Goal: Ask a question: Seek information or help from site administrators or community

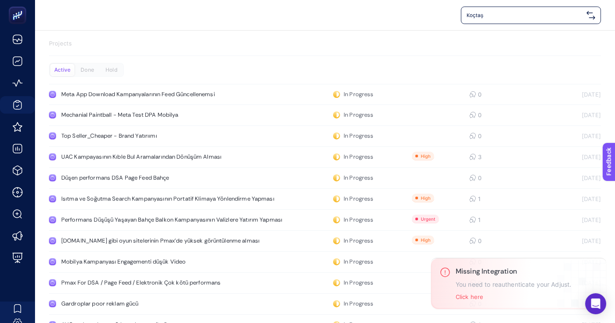
click at [279, 43] on p "Projects" at bounding box center [325, 43] width 552 height 9
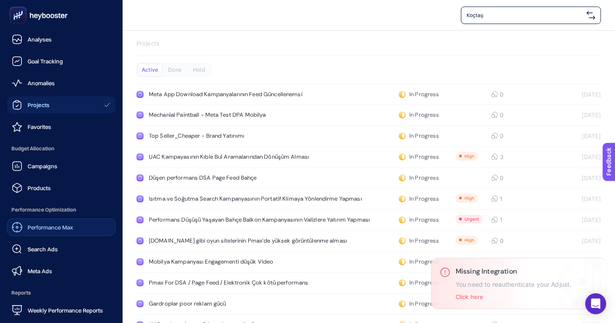
click at [64, 232] on div "Performance Max" at bounding box center [42, 227] width 61 height 11
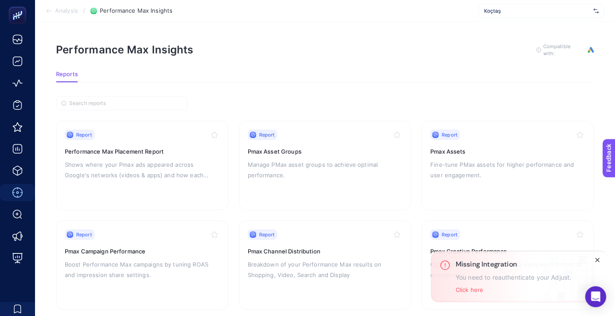
click at [596, 262] on icon "Close" at bounding box center [597, 259] width 7 height 7
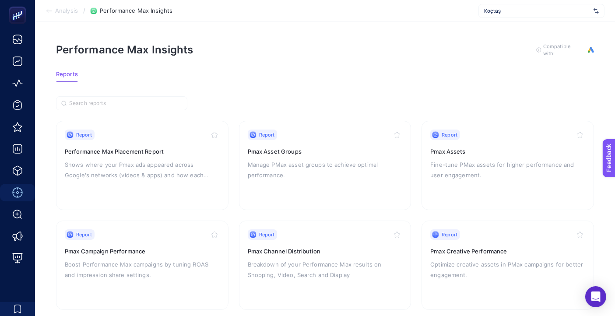
click at [296, 52] on div "Performance Max Insights To get quality results from this analysis, we recommen…" at bounding box center [325, 50] width 538 height 14
click at [296, 257] on div "Report Pmax Channel Distribution Breakdown of your Performance Max results on S…" at bounding box center [325, 265] width 155 height 72
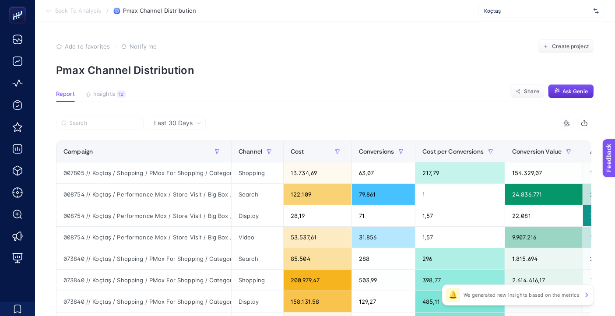
drag, startPoint x: 189, startPoint y: 113, endPoint x: 187, endPoint y: 123, distance: 9.4
click at [187, 123] on span "Last 30 Days" at bounding box center [173, 123] width 39 height 9
click at [123, 119] on label at bounding box center [100, 123] width 88 height 14
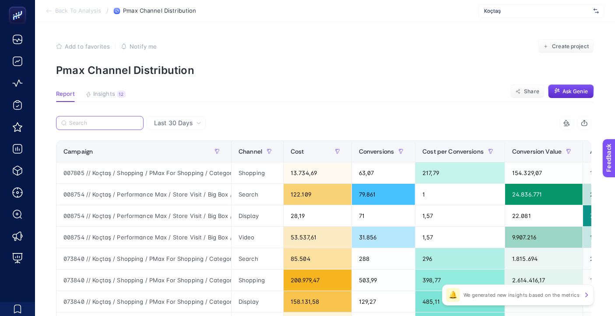
click at [123, 120] on input "Search" at bounding box center [103, 123] width 69 height 7
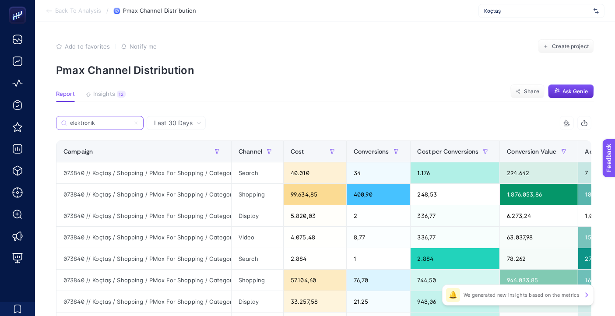
type input "elektronik"
click at [278, 102] on article "Add to favorites false Notify me Create project Pmax Channel Distribution Repor…" at bounding box center [325, 267] width 580 height 491
click at [111, 125] on input "elektronik" at bounding box center [103, 123] width 69 height 7
drag, startPoint x: 230, startPoint y: 149, endPoint x: 366, endPoint y: 156, distance: 136.3
click at [366, 156] on div "elektronik 5 items selected Campaign Channel Cost Conversions Cost per Conversi…" at bounding box center [323, 279] width 535 height 327
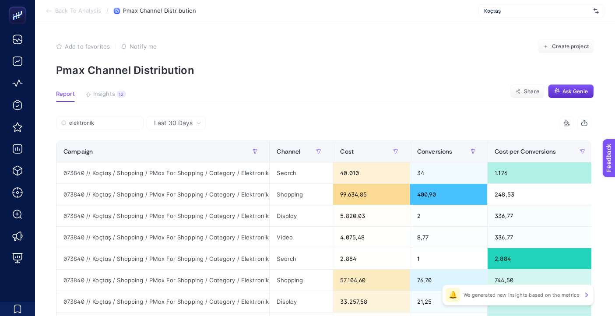
click at [295, 109] on article "Add to favorites false Notify me Create project Pmax Channel Distribution Repor…" at bounding box center [325, 267] width 580 height 491
drag, startPoint x: 270, startPoint y: 149, endPoint x: 329, endPoint y: 150, distance: 59.5
click at [329, 152] on div "elektronik 5 items selected Campaign Channel Cost Conversions Cost per Conversi…" at bounding box center [323, 279] width 535 height 327
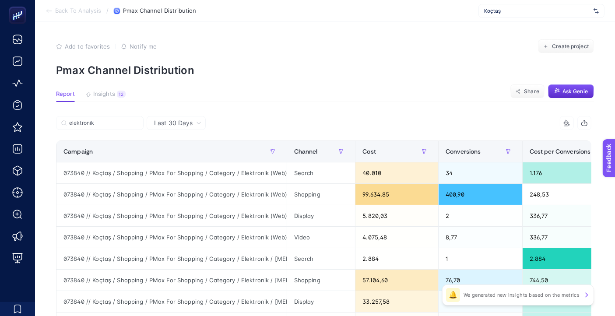
click at [296, 116] on div "elektronik" at bounding box center [190, 125] width 268 height 19
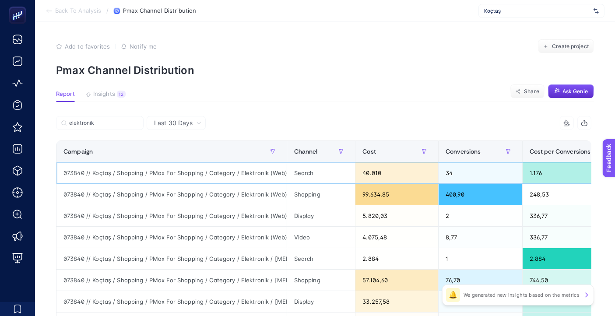
click at [256, 173] on div "073840 // Koçtaş / Shopping / PMax For Shopping / Category / Elektronik (Web)" at bounding box center [171, 172] width 230 height 21
copy tr "073840 // Koçtaş / Shopping / PMax For Shopping / Category / Elektronik (Web)"
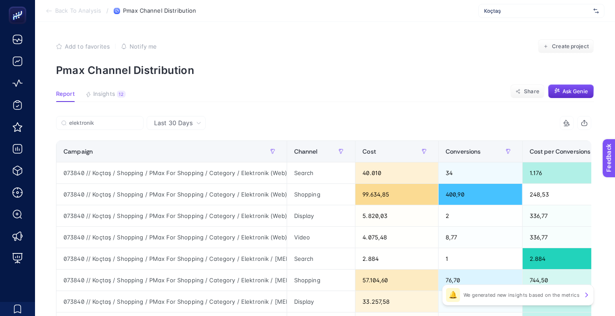
click at [383, 95] on section "Report Insights 12 We generated new insights based on the metrics Share Ask Gen…" at bounding box center [325, 96] width 538 height 11
click at [417, 150] on div at bounding box center [424, 151] width 14 height 14
click at [424, 148] on button "button" at bounding box center [424, 151] width 14 height 14
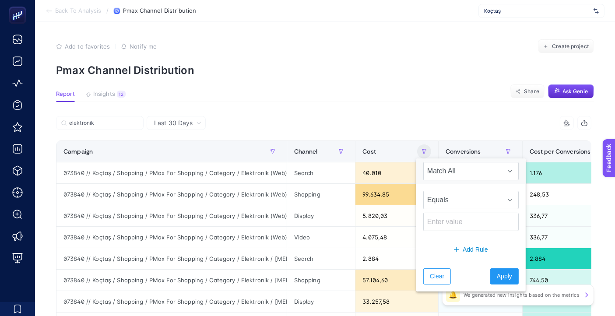
drag, startPoint x: 383, startPoint y: 139, endPoint x: 382, endPoint y: 144, distance: 4.4
click at [383, 140] on div "elektronik 5 items selected Campaign Channel Cost Conversions Cost per Conversi…" at bounding box center [323, 279] width 535 height 327
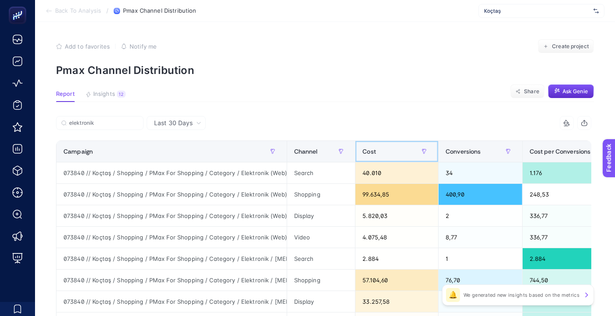
click at [383, 148] on div "Cost" at bounding box center [396, 151] width 69 height 14
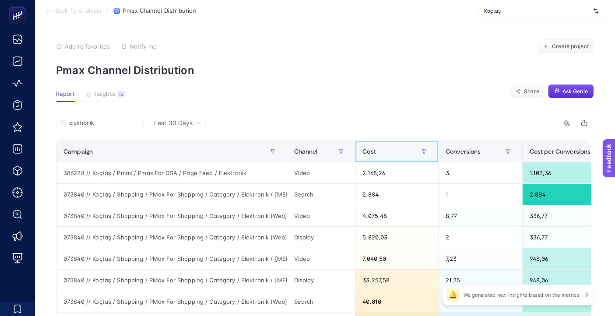
click at [384, 149] on div "Cost" at bounding box center [396, 151] width 69 height 14
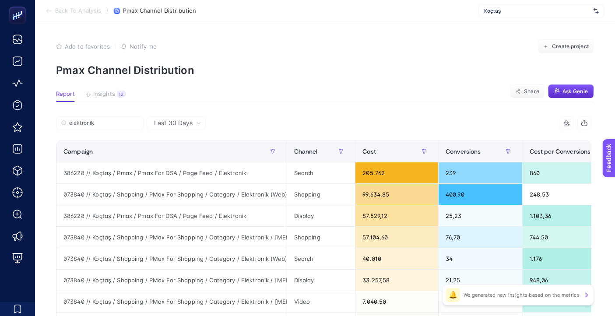
click at [396, 89] on article "Add to favorites false Notify me Create project Pmax Channel Distribution Repor…" at bounding box center [325, 267] width 580 height 491
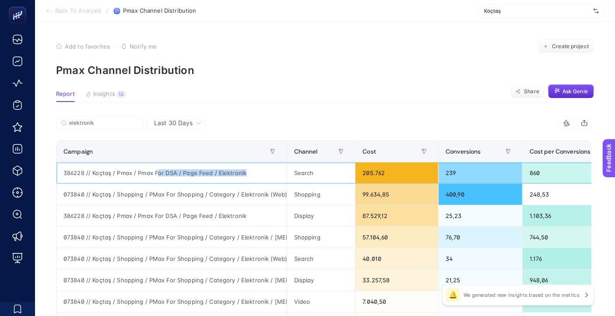
drag, startPoint x: 156, startPoint y: 172, endPoint x: 259, endPoint y: 171, distance: 102.9
click at [259, 171] on div "386228 // Koçtaş / Pmax / Pmax For DSA / Page Feed / Elektronik" at bounding box center [171, 172] width 230 height 21
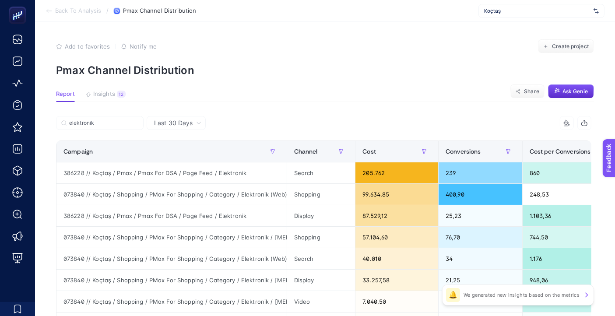
click at [326, 87] on article "Add to favorites false Notify me Create project Pmax Channel Distribution Repor…" at bounding box center [325, 267] width 580 height 491
click at [594, 91] on button "Ask Genie" at bounding box center [571, 91] width 46 height 14
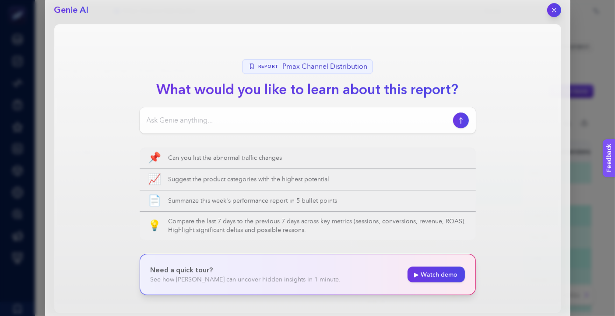
click at [239, 116] on input at bounding box center [298, 120] width 303 height 11
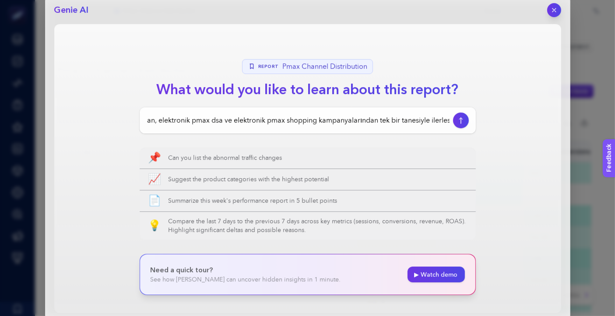
scroll to position [0, 102]
type input "kanal kırılımlarına baktığın zaman, elektronik pmax dsa ve elektronik pmax shop…"
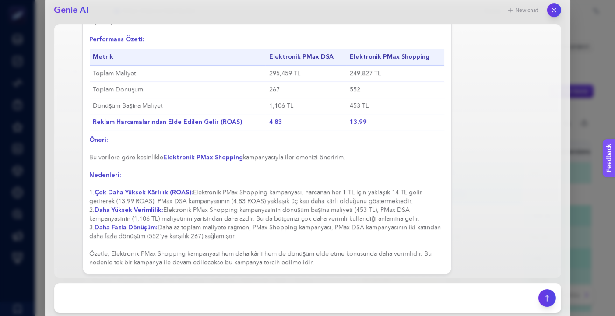
scroll to position [72, 0]
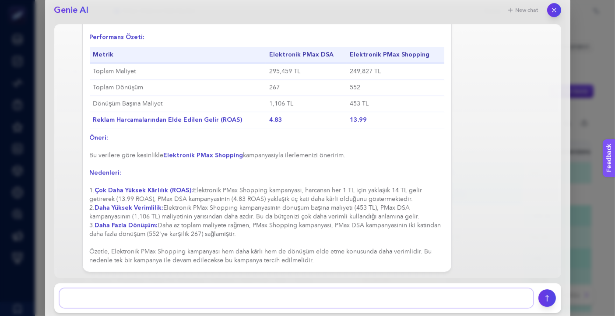
click at [347, 295] on textarea at bounding box center [297, 297] width 474 height 19
type textarea "peki kanal kırılımına baktığında nasıl"
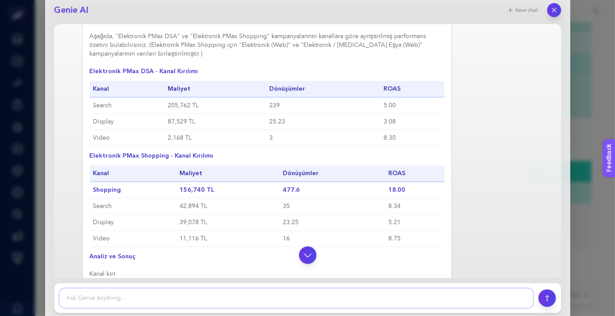
scroll to position [388, 0]
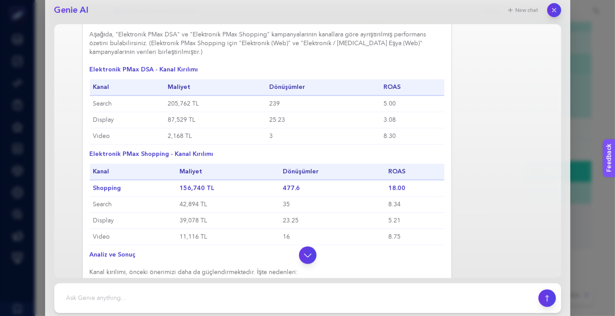
click at [496, 202] on div "Elbette, kanal kırılımına göre daha detaylı bir analiz yapalım. Bu, hangi kanal…" at bounding box center [307, 192] width 493 height 393
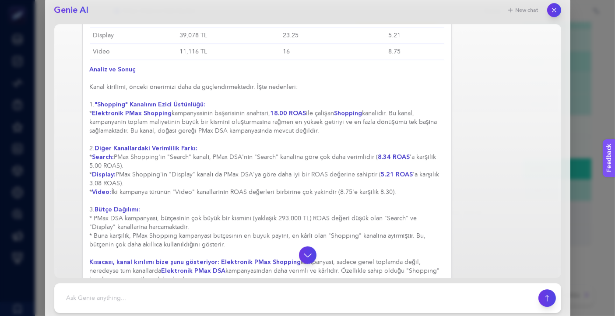
scroll to position [591, 0]
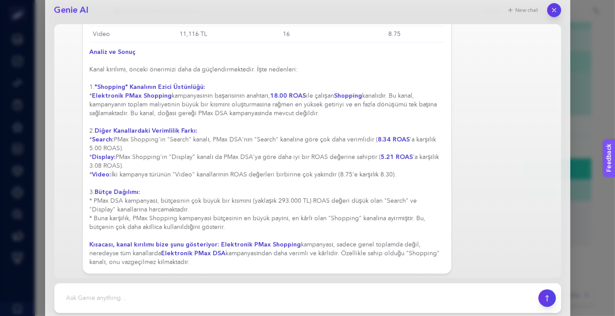
click at [504, 91] on div "Elbette, kanal kırılımına göre daha detaylı bir analiz yapalım. Bu, hangi kanal…" at bounding box center [307, 34] width 493 height 480
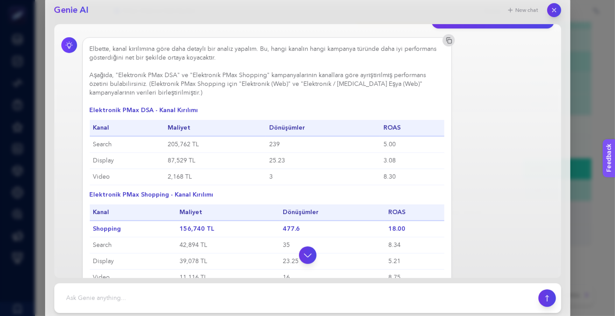
scroll to position [396, 0]
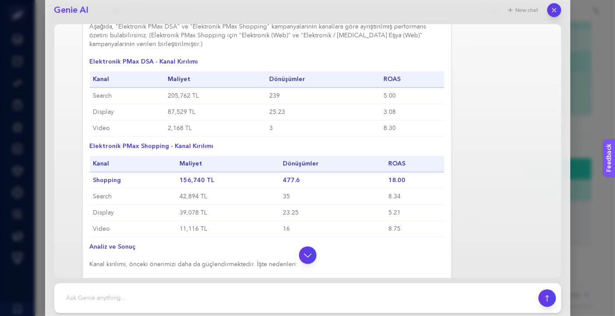
click at [512, 174] on div "Elbette, kanal kırılımına göre daha detaylı bir analiz yapalım. Bu, hangi kanal…" at bounding box center [307, 229] width 493 height 480
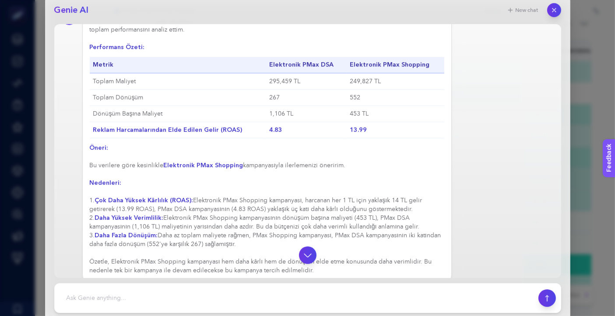
scroll to position [72, 0]
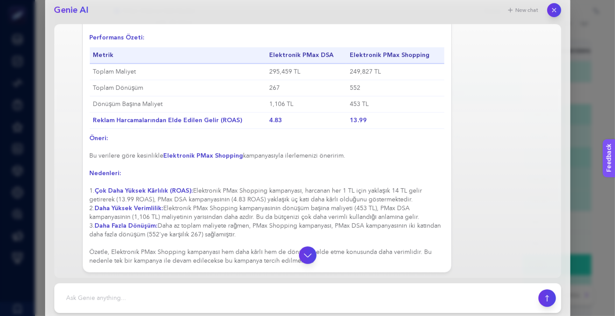
click at [507, 141] on div "Sorunuzu yanıtlamak için sağlanan verilere dayanarak "Elektronik PMax DSA" ve "…" at bounding box center [307, 136] width 493 height 273
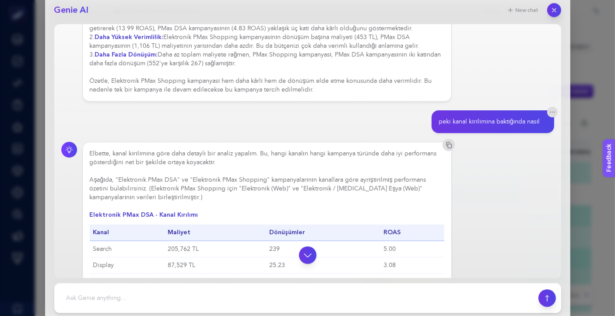
scroll to position [591, 0]
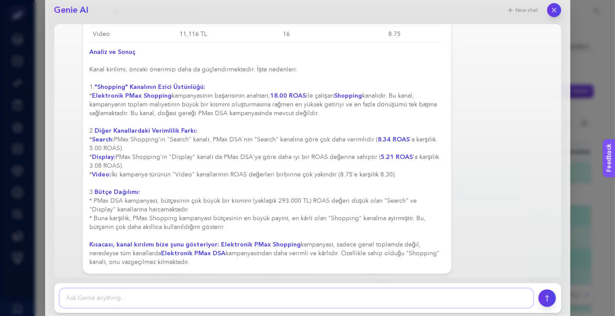
click at [378, 300] on textarea at bounding box center [297, 297] width 474 height 19
click at [555, 10] on icon "button" at bounding box center [553, 10] width 7 height 7
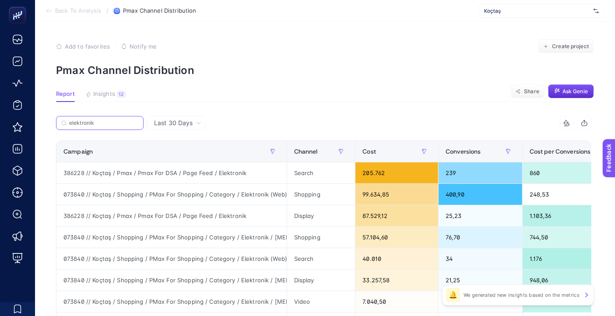
click at [98, 120] on input "elektronik" at bounding box center [103, 123] width 69 height 7
click at [98, 120] on input "elektronik" at bounding box center [100, 123] width 60 height 7
click at [132, 121] on label "elektronik" at bounding box center [100, 123] width 88 height 14
click at [130, 121] on input "elektronik" at bounding box center [100, 123] width 60 height 7
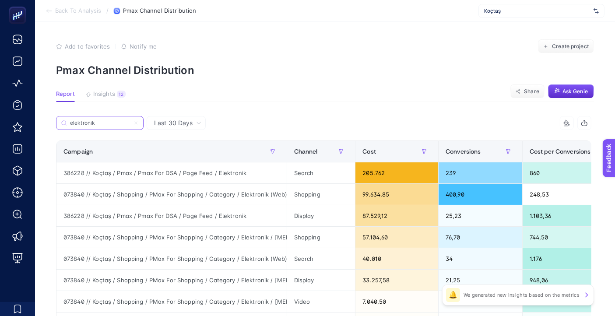
click at [133, 123] on icon at bounding box center [135, 122] width 5 height 5
click at [130, 123] on input "elektronik" at bounding box center [100, 123] width 60 height 7
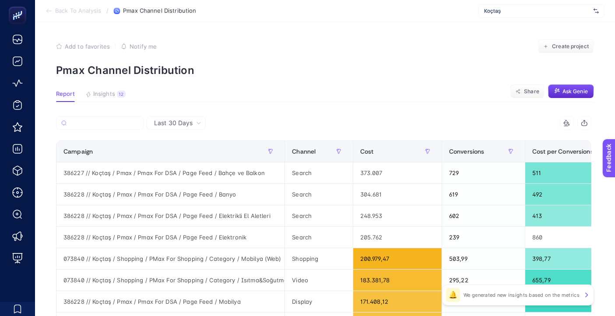
click at [274, 76] on p "Pmax Channel Distribution" at bounding box center [325, 70] width 538 height 13
click at [588, 94] on span "Ask Genie" at bounding box center [574, 91] width 25 height 7
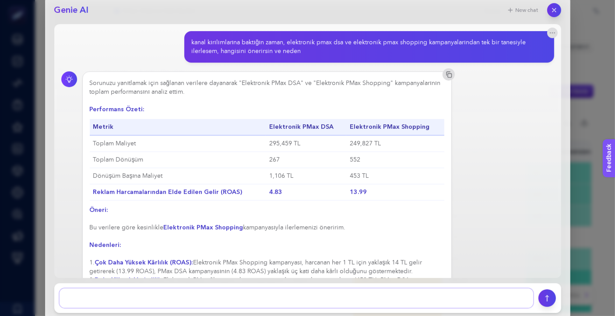
click at [247, 294] on textarea at bounding box center [297, 297] width 474 height 19
type textarea "her kategori için aynı analizi bana yapıp öneride bulunabilir misin"
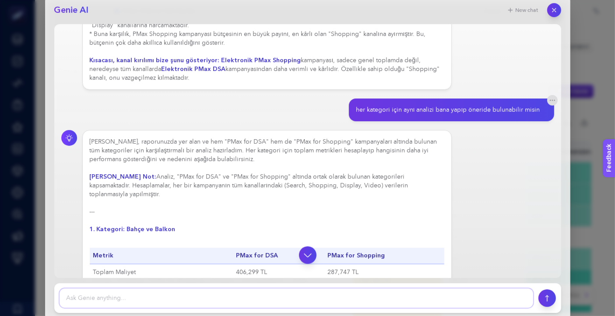
scroll to position [775, 0]
drag, startPoint x: 173, startPoint y: 182, endPoint x: 375, endPoint y: 182, distance: 201.3
click at [369, 182] on div "Elbette, raporunuzda yer alan ve hem "PMax for DSA" hem de "PMax for Shopping" …" at bounding box center [267, 301] width 355 height 328
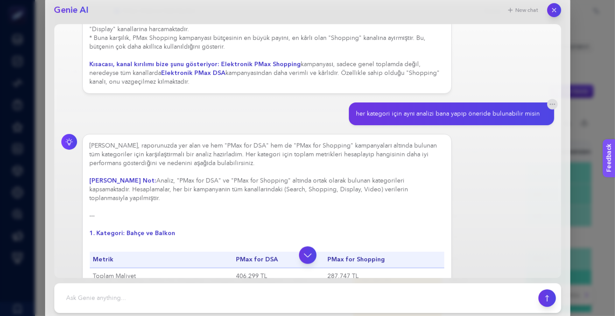
scroll to position [810, 0]
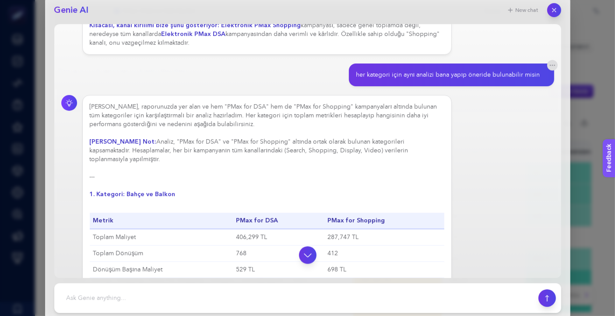
drag, startPoint x: 286, startPoint y: 139, endPoint x: 362, endPoint y: 140, distance: 76.2
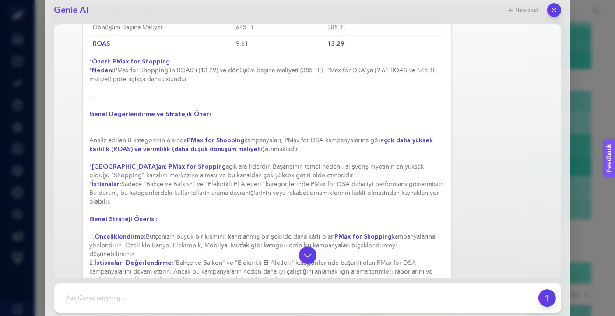
scroll to position [2233, 0]
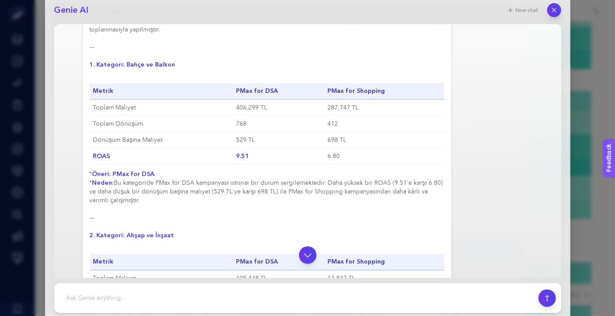
scroll to position [910, 0]
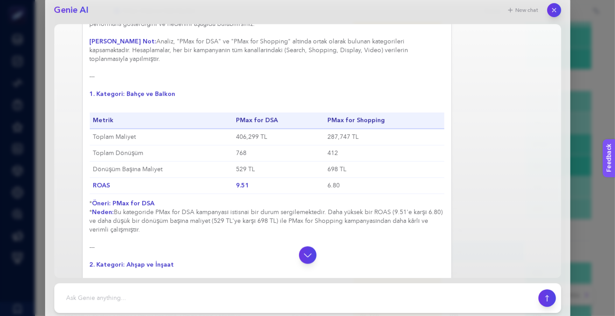
drag, startPoint x: 170, startPoint y: 259, endPoint x: 84, endPoint y: 81, distance: 197.5
copy div "1. Kategori: Bahçe ve Balkon Metrik PMax for DSA PMax for Shopping Toplam Maliy…"
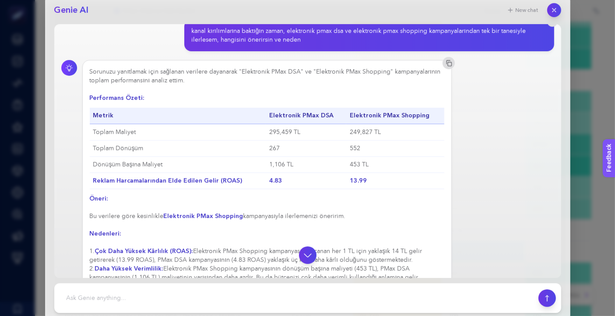
scroll to position [0, 0]
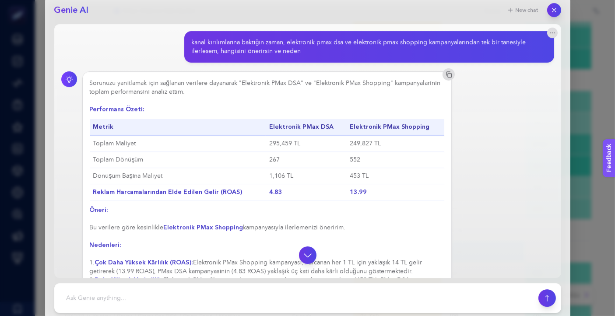
click at [519, 83] on div "Sorunuzu yanıtlamak için sağlanan verilere dayanarak "Elektronik PMax DSA" ve "…" at bounding box center [307, 207] width 493 height 273
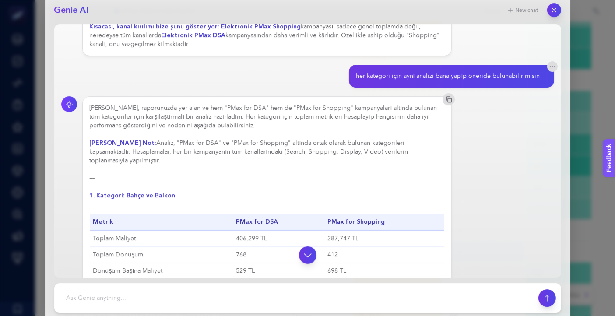
scroll to position [778, 0]
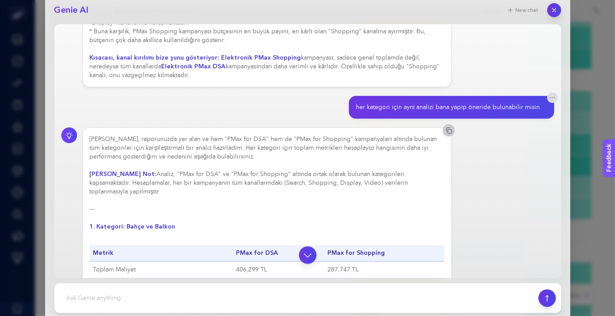
click at [445, 129] on icon "button" at bounding box center [448, 130] width 7 height 7
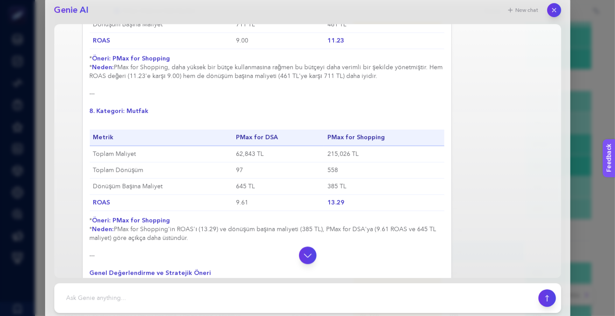
scroll to position [2233, 0]
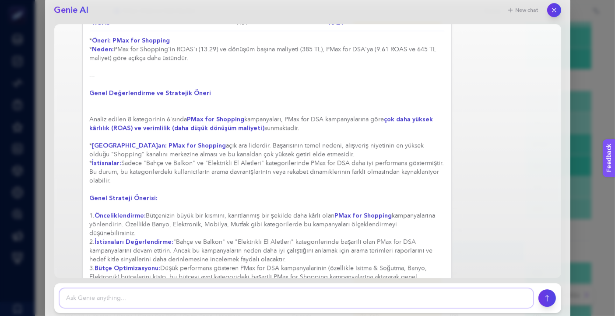
click at [327, 298] on textarea at bounding box center [297, 297] width 474 height 19
type textarea "bu analizi son [DEMOGRAPHIC_DATA] aya göre de yapabiliyor musun"
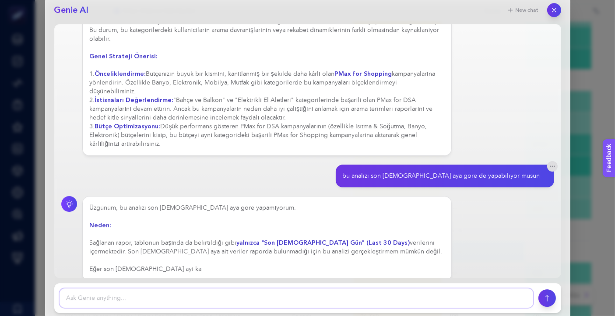
scroll to position [2358, 0]
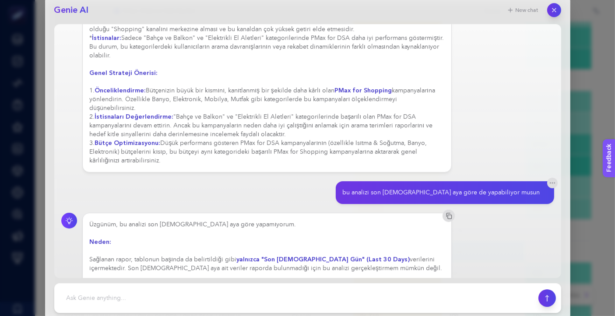
drag, startPoint x: 126, startPoint y: 247, endPoint x: 291, endPoint y: 252, distance: 165.9
click at [291, 252] on div "Üzgünüm, bu analizi son 3 aya göre yapamıyorum. Neden: Sağlanan rapor, tablonun…" at bounding box center [267, 255] width 355 height 70
drag, startPoint x: 119, startPoint y: 260, endPoint x: 359, endPoint y: 265, distance: 240.3
click at [359, 265] on div "Üzgünüm, bu analizi son 3 aya göre yapamıyorum. Neden: Sağlanan rapor, tablonun…" at bounding box center [267, 255] width 370 height 85
click at [359, 260] on div "Üzgünüm, bu analizi son 3 aya göre yapamıyorum. Neden: Sağlanan rapor, tablonun…" at bounding box center [267, 255] width 355 height 70
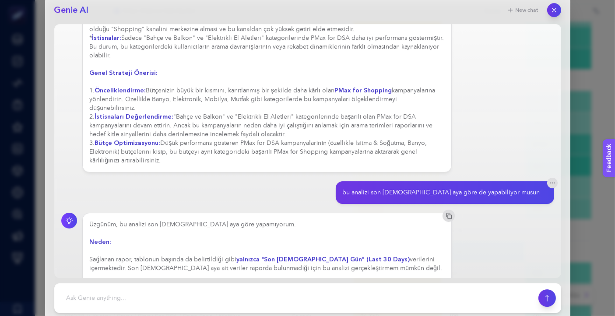
click at [478, 247] on div "Üzgünüm, bu analizi son 3 aya göre yapamıyorum. Neden: Sağlanan rapor, tablonun…" at bounding box center [307, 255] width 493 height 85
click at [315, 299] on textarea at bounding box center [297, 297] width 474 height 19
click at [330, 298] on textarea at bounding box center [297, 297] width 474 height 19
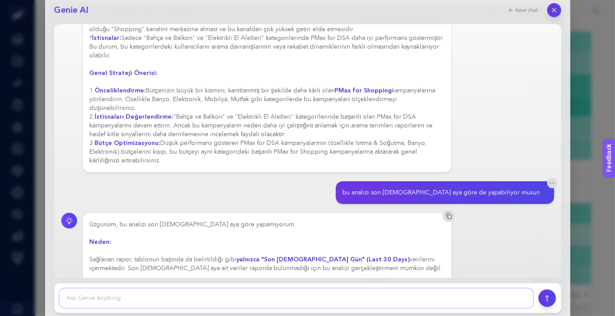
scroll to position [340, 0]
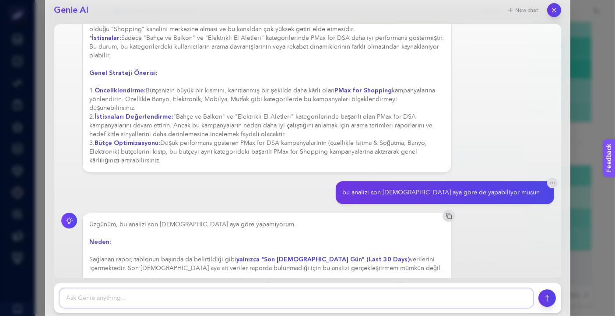
click at [314, 298] on textarea at bounding box center [297, 297] width 474 height 19
type textarea "elektronik için yaptığın gibi bana her kategoride shopping ve dsa kampanyaların…"
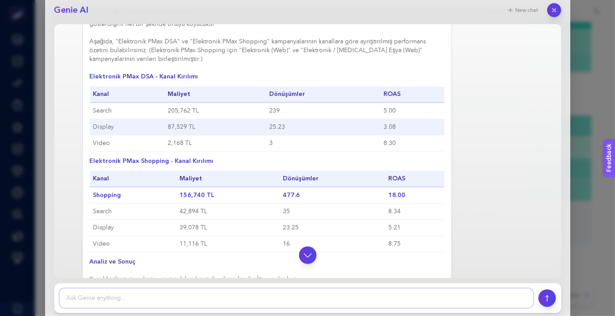
scroll to position [388, 0]
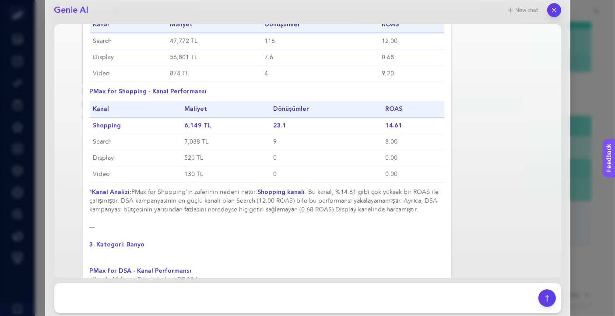
scroll to position [3148, 0]
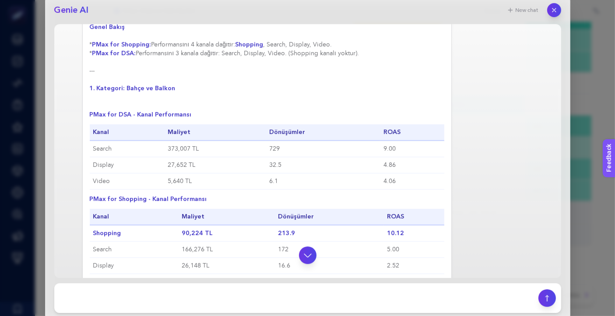
scroll to position [2808, 0]
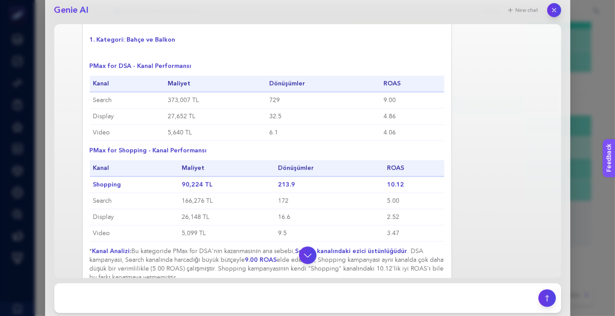
drag, startPoint x: 125, startPoint y: 232, endPoint x: 200, endPoint y: 232, distance: 75.3
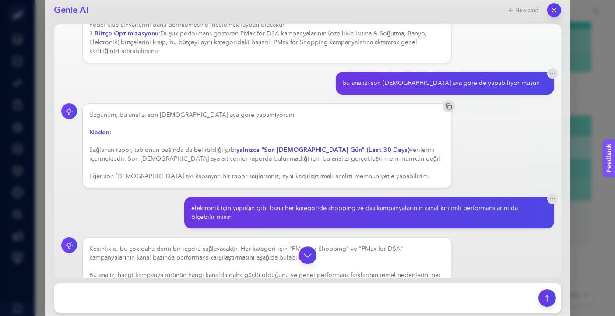
scroll to position [2516, 0]
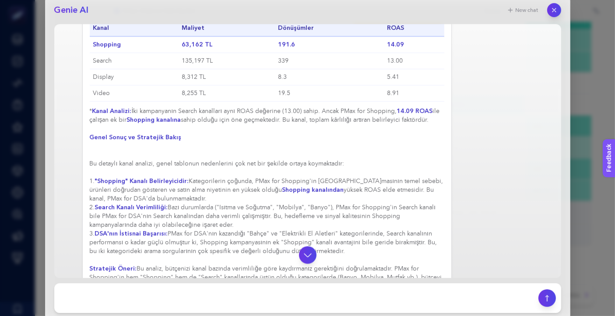
scroll to position [4549, 0]
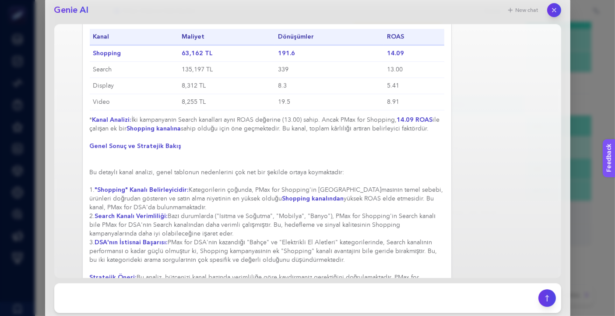
drag, startPoint x: 283, startPoint y: 259, endPoint x: 88, endPoint y: 161, distance: 218.2
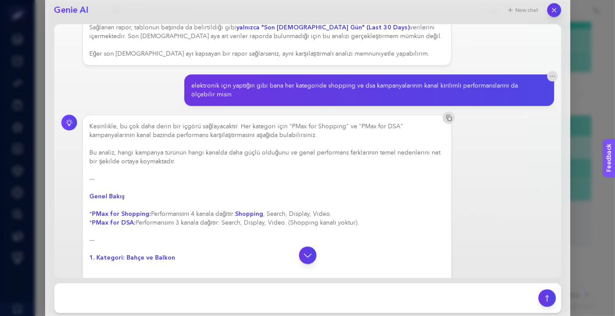
scroll to position [2555, 0]
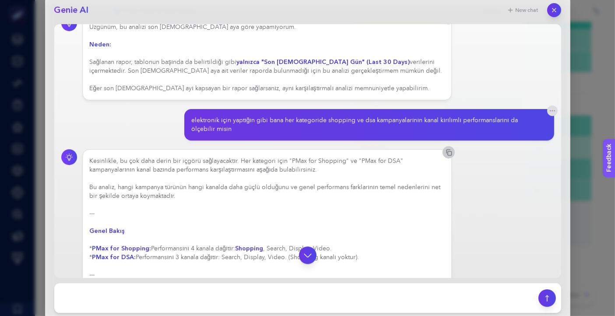
click at [445, 149] on icon "button" at bounding box center [448, 152] width 7 height 7
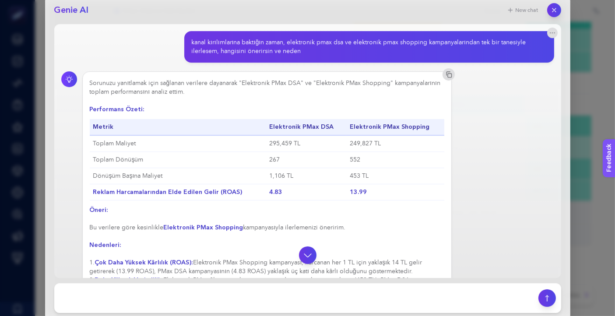
scroll to position [2555, 0]
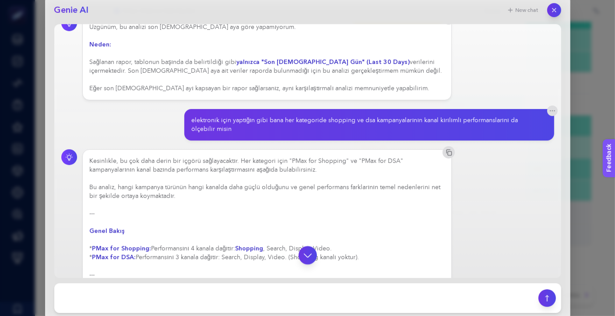
click at [305, 257] on icon "button" at bounding box center [307, 254] width 11 height 11
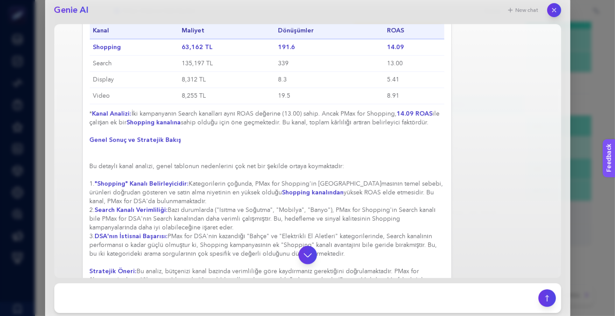
scroll to position [4549, 0]
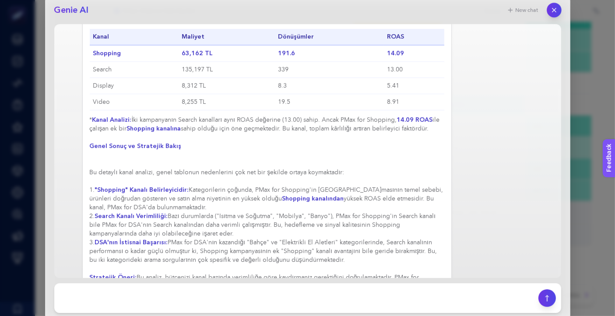
click at [558, 11] on button "button" at bounding box center [554, 10] width 15 height 15
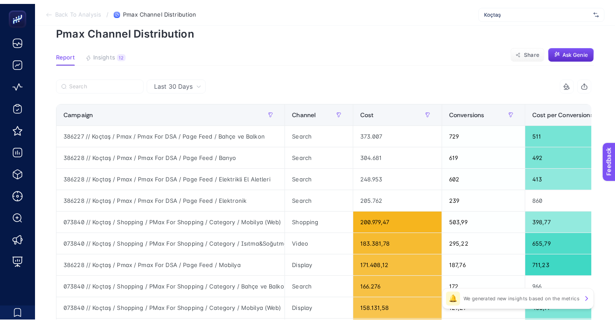
scroll to position [0, 0]
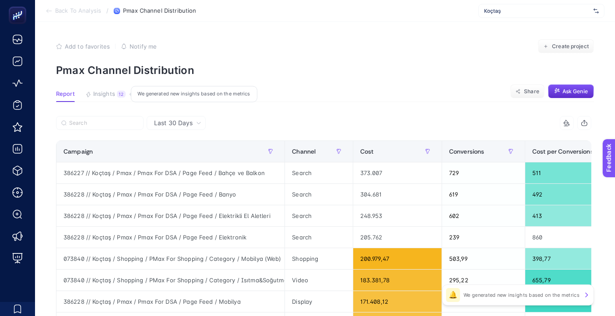
click at [115, 99] on button "Insights 12 We generated new insights based on the metrics" at bounding box center [105, 96] width 40 height 11
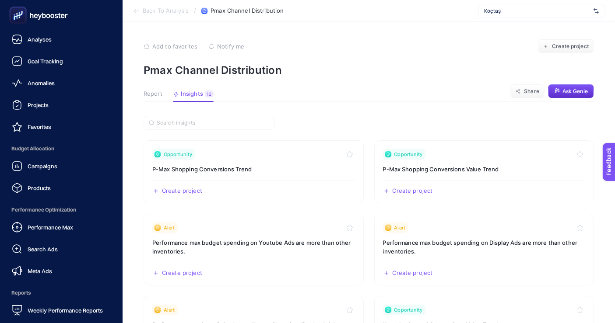
click at [68, 117] on ul "Analyses Goal Tracking Anomalies Projects Favorites Budget Allocation Campaigns…" at bounding box center [61, 175] width 109 height 289
click at [71, 109] on link "Projects" at bounding box center [61, 105] width 109 height 18
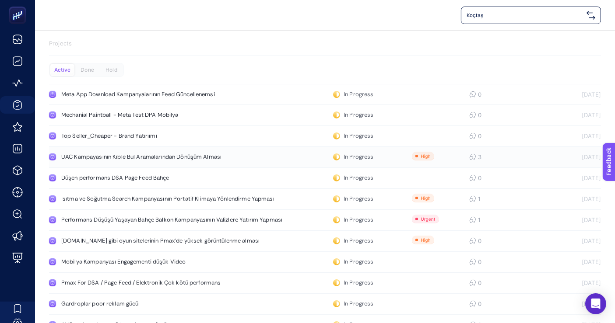
click at [490, 161] on link "UAC Kampayasının Kıble Bul Aramalarından Dönüşüm Alması In Progress 3 7/30/2025" at bounding box center [325, 157] width 552 height 21
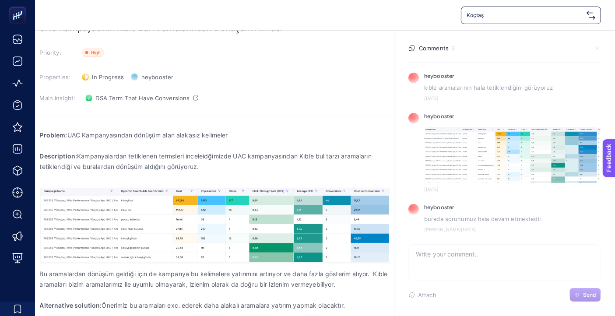
scroll to position [45, 0]
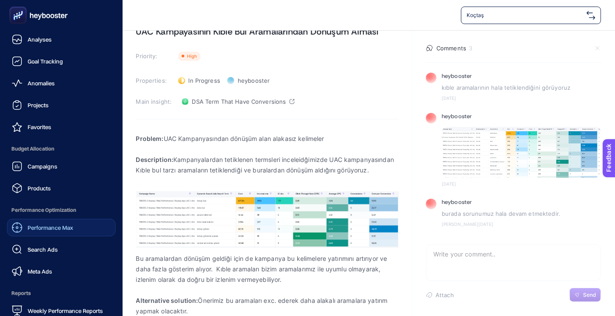
click at [57, 225] on span "Performance Max" at bounding box center [51, 227] width 46 height 7
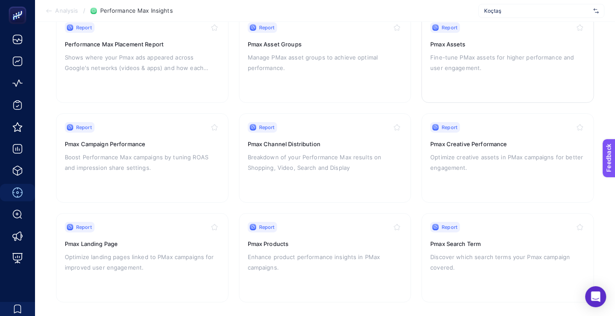
scroll to position [113, 0]
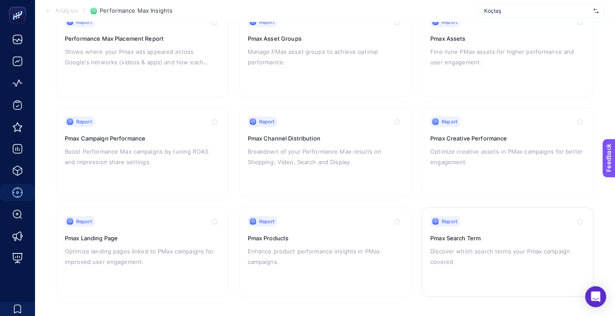
click at [516, 251] on p "Discover which search terms your Pmax campaign covered." at bounding box center [507, 256] width 155 height 21
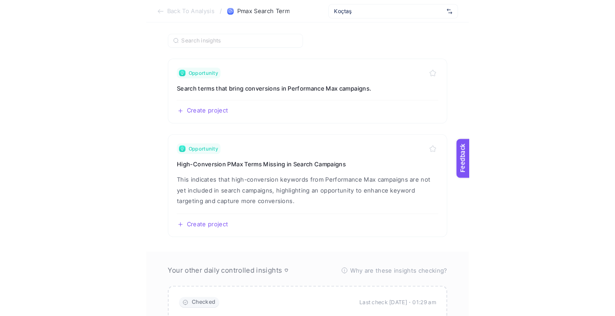
scroll to position [60, 0]
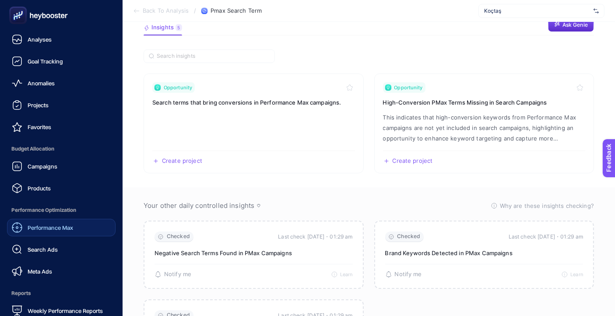
click at [56, 227] on span "Performance Max" at bounding box center [51, 227] width 46 height 7
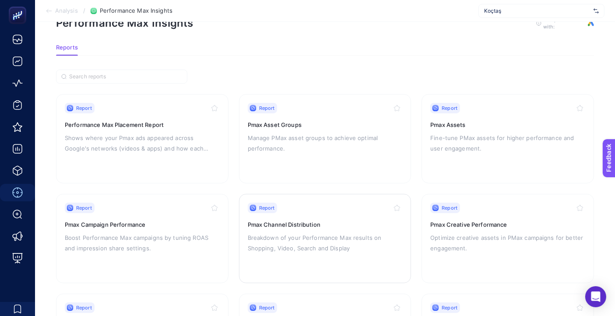
scroll to position [11, 0]
